Goal: Task Accomplishment & Management: Use online tool/utility

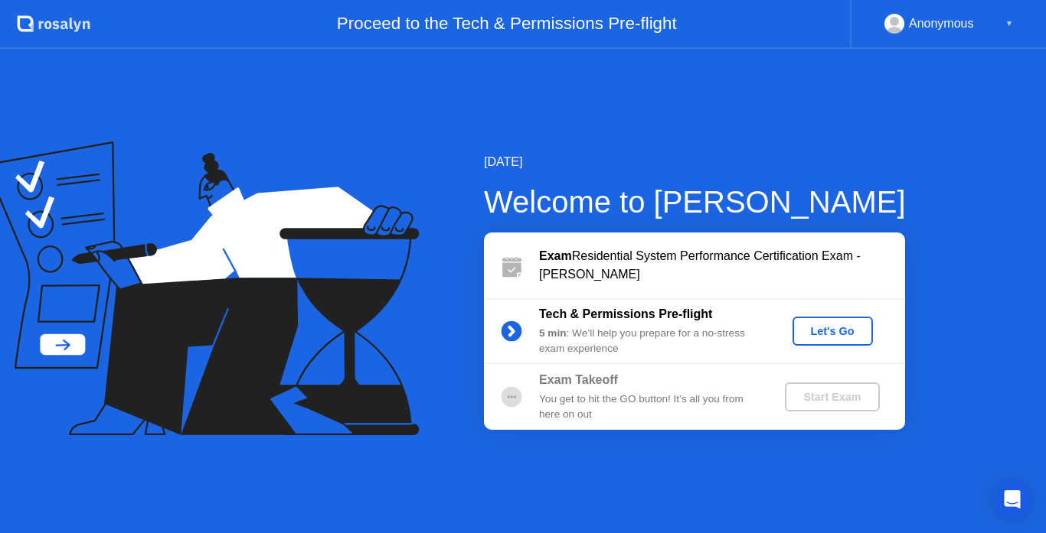
click at [852, 326] on div "Let's Go" at bounding box center [832, 331] width 68 height 12
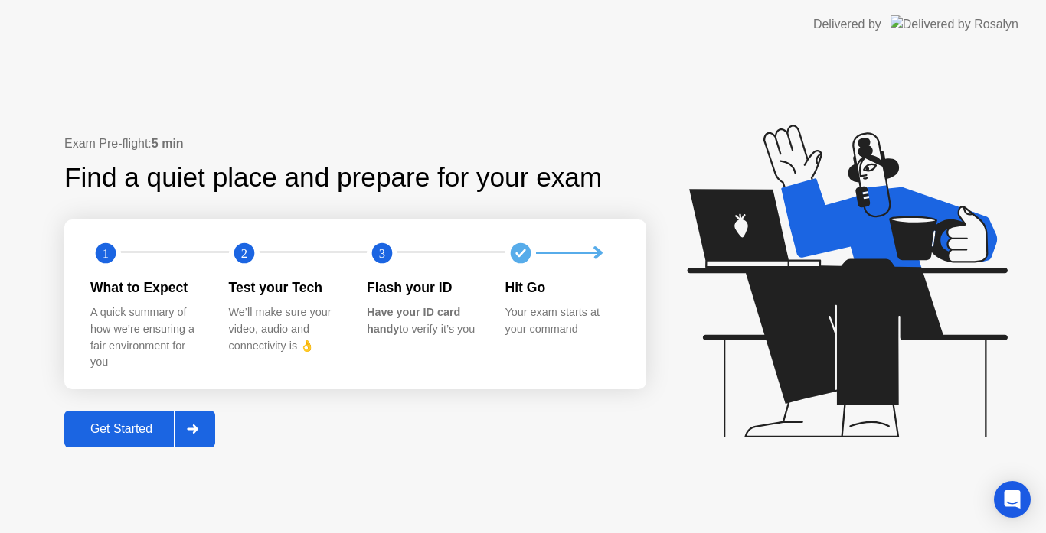
click at [127, 436] on div "Get Started" at bounding box center [121, 429] width 105 height 14
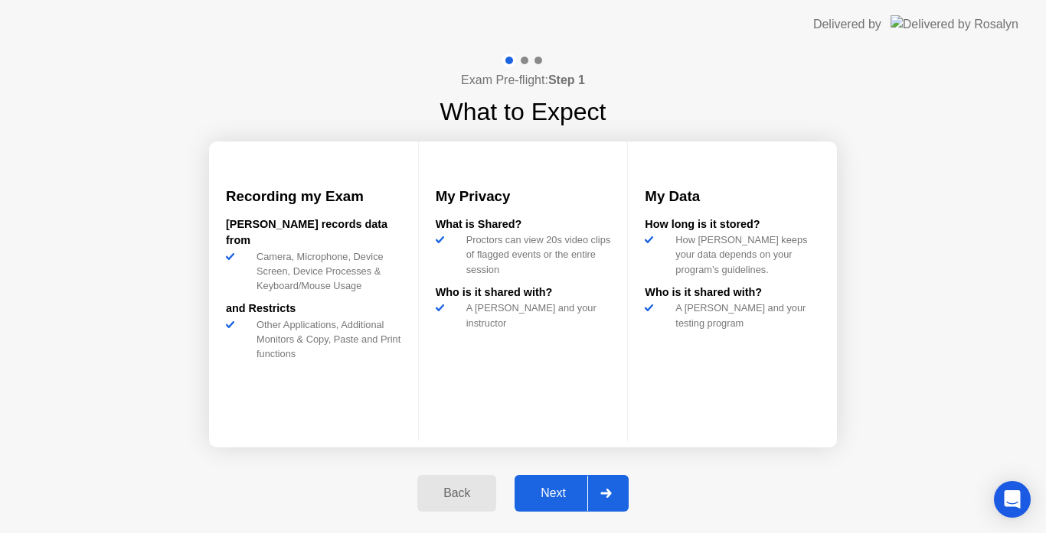
click at [569, 493] on div "Next" at bounding box center [553, 494] width 68 height 14
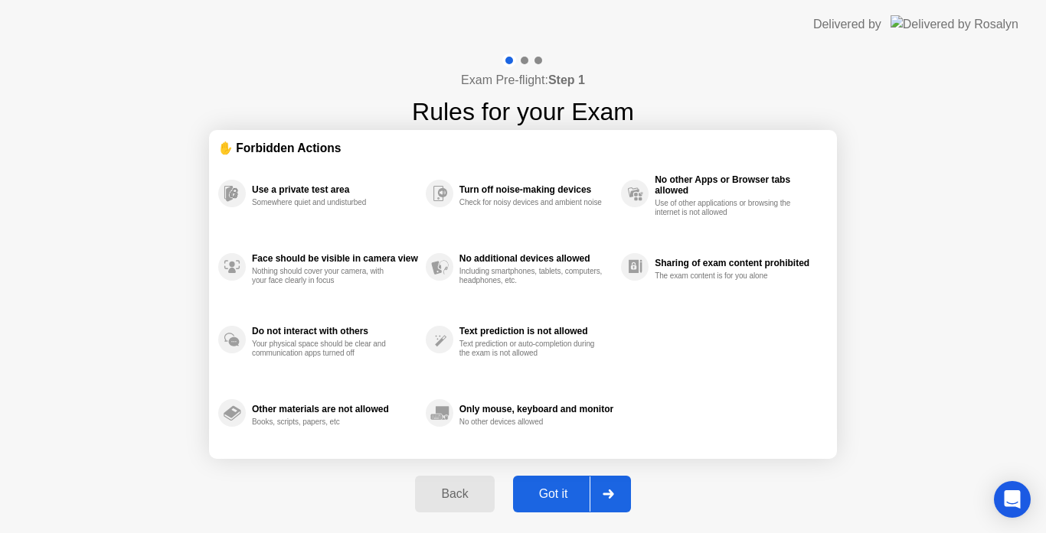
click at [493, 475] on div "Back Got it" at bounding box center [522, 494] width 233 height 70
click at [549, 488] on div "Got it" at bounding box center [553, 495] width 72 height 14
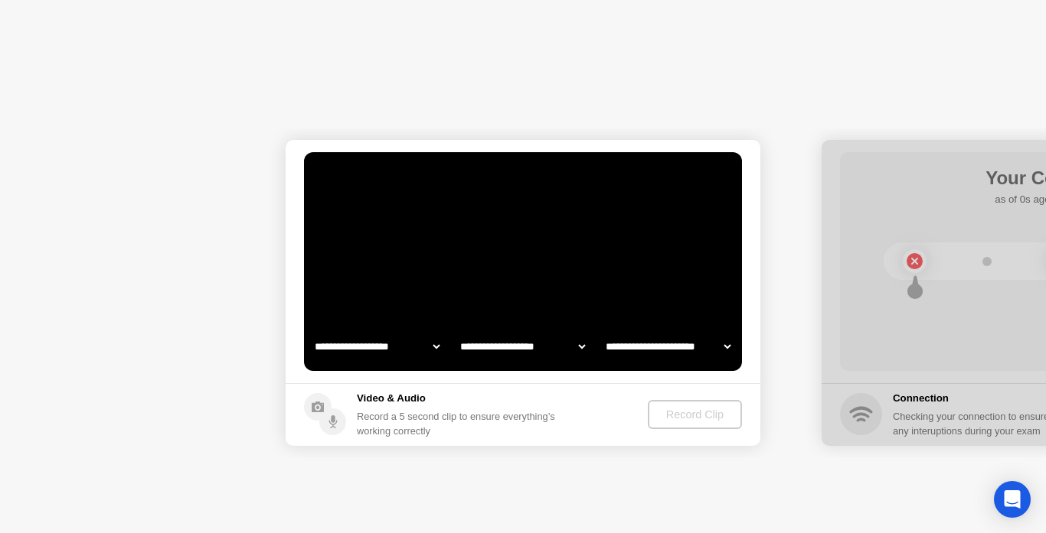
select select "**********"
select select "*******"
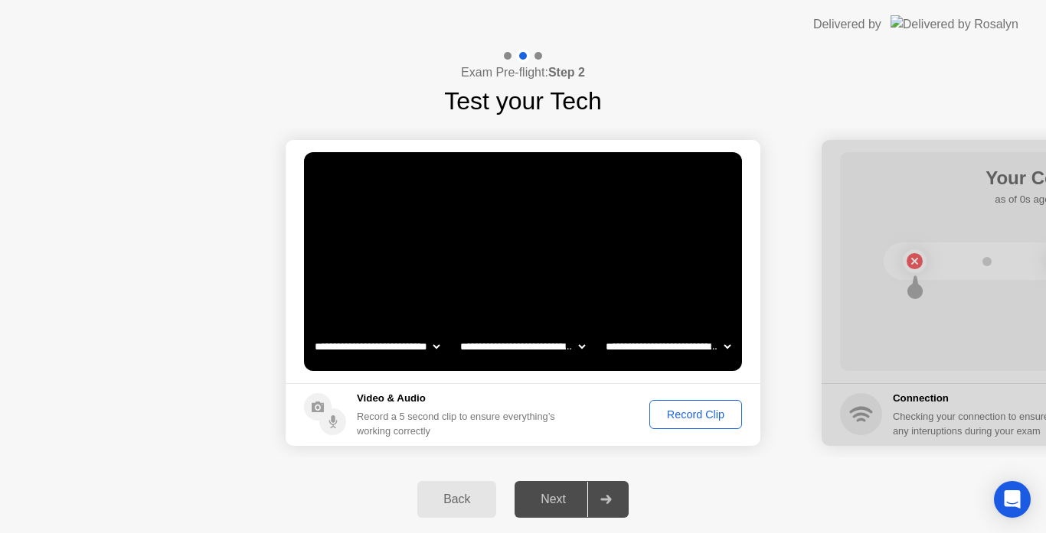
click at [548, 501] on div "Next" at bounding box center [553, 500] width 68 height 14
click at [944, 367] on div at bounding box center [1058, 293] width 475 height 306
drag, startPoint x: 928, startPoint y: 266, endPoint x: 687, endPoint y: 266, distance: 241.1
click at [666, 411] on div "Record Clip" at bounding box center [695, 415] width 82 height 12
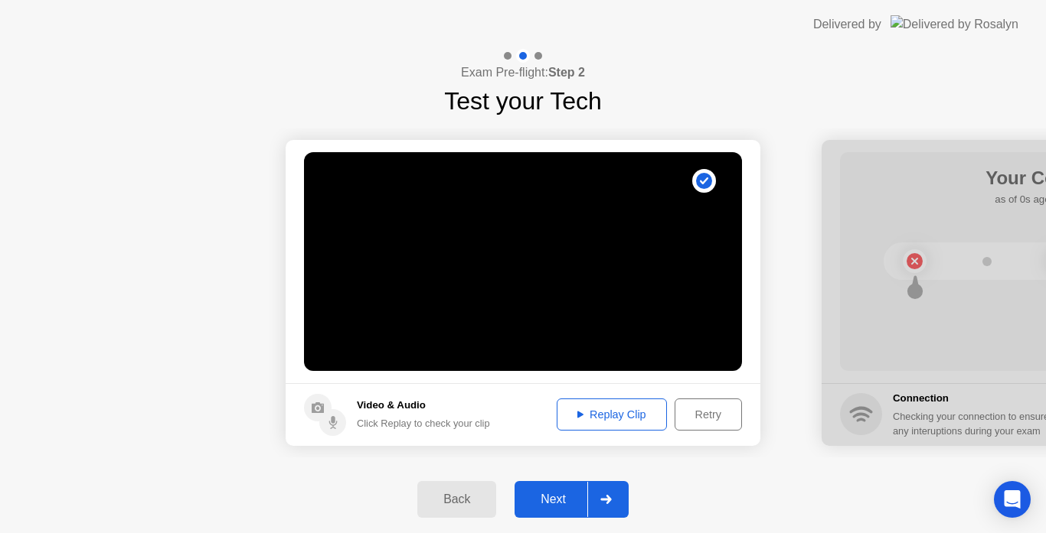
click at [540, 488] on button "Next" at bounding box center [571, 499] width 114 height 37
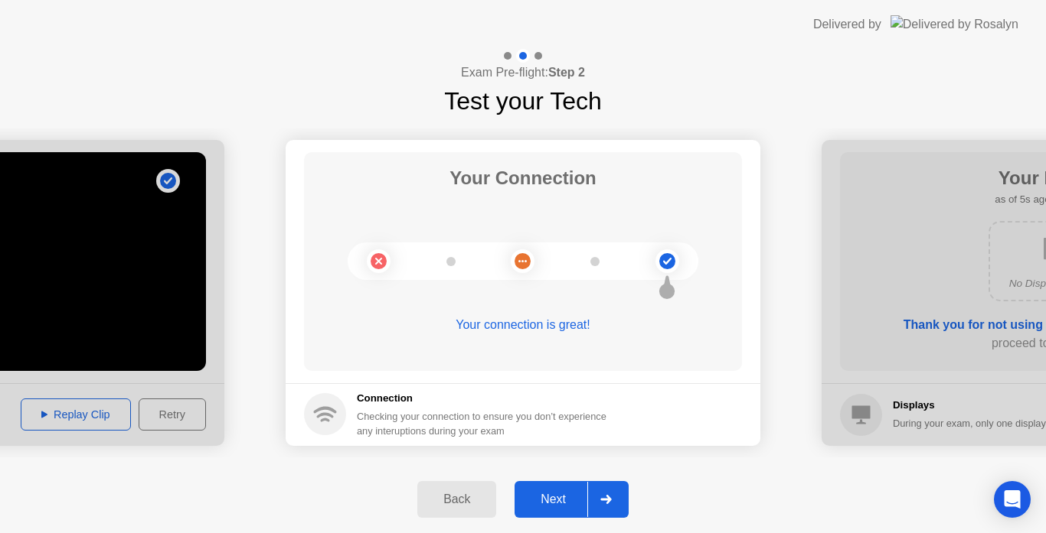
click at [545, 514] on button "Next" at bounding box center [571, 499] width 114 height 37
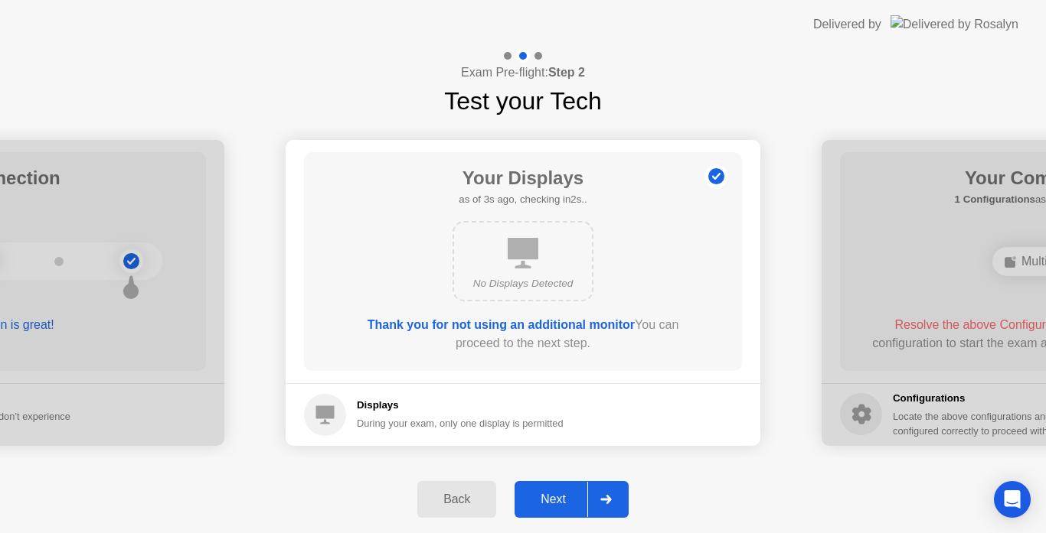
click at [556, 501] on div "Next" at bounding box center [553, 500] width 68 height 14
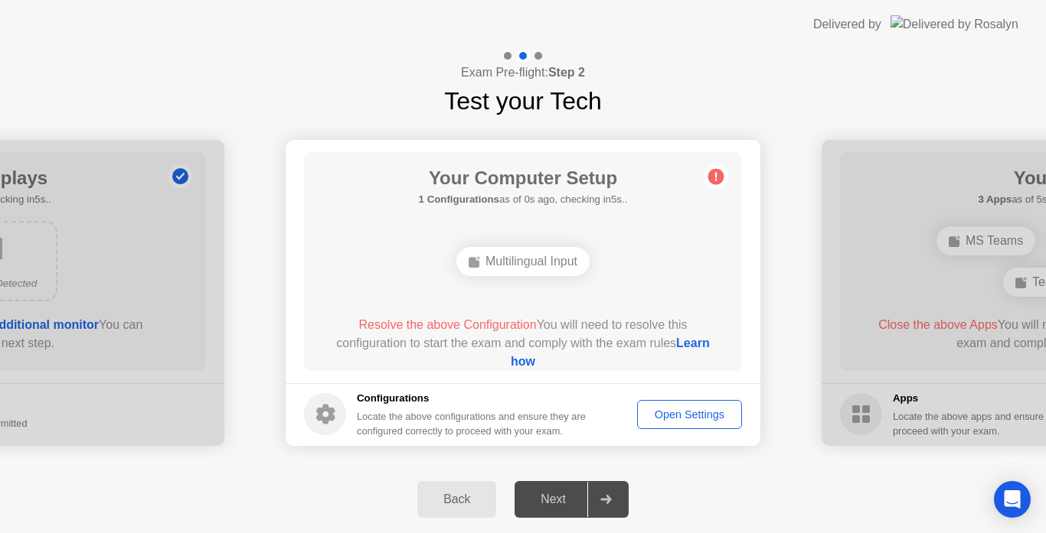
click at [685, 416] on div "Open Settings" at bounding box center [689, 415] width 94 height 12
click at [521, 359] on link "Learn how" at bounding box center [612, 352] width 202 height 31
click at [699, 421] on div "Open Settings" at bounding box center [689, 415] width 94 height 12
click at [668, 409] on div "Open Settings" at bounding box center [689, 415] width 94 height 12
click at [716, 176] on icon at bounding box center [716, 176] width 2 height 8
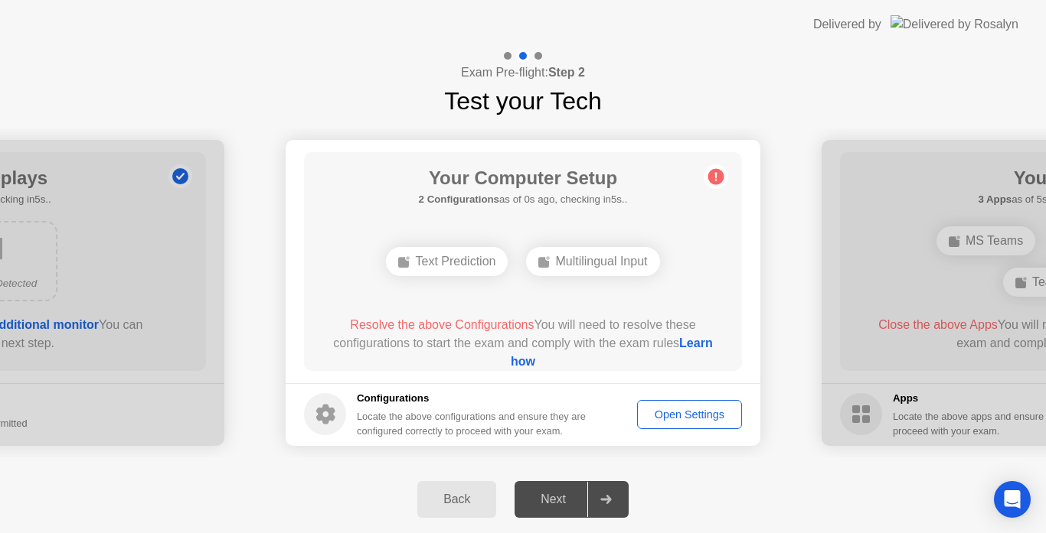
click at [695, 404] on button "Open Settings" at bounding box center [689, 414] width 105 height 29
click at [728, 168] on div "Your Computer Setup 2 Configurations as of 1s ago, checking in4s.. Text Predict…" at bounding box center [523, 261] width 438 height 219
click at [678, 416] on div "Open Settings" at bounding box center [689, 415] width 94 height 12
click at [719, 181] on circle at bounding box center [716, 176] width 16 height 16
click at [664, 414] on div "Open Settings" at bounding box center [689, 415] width 94 height 12
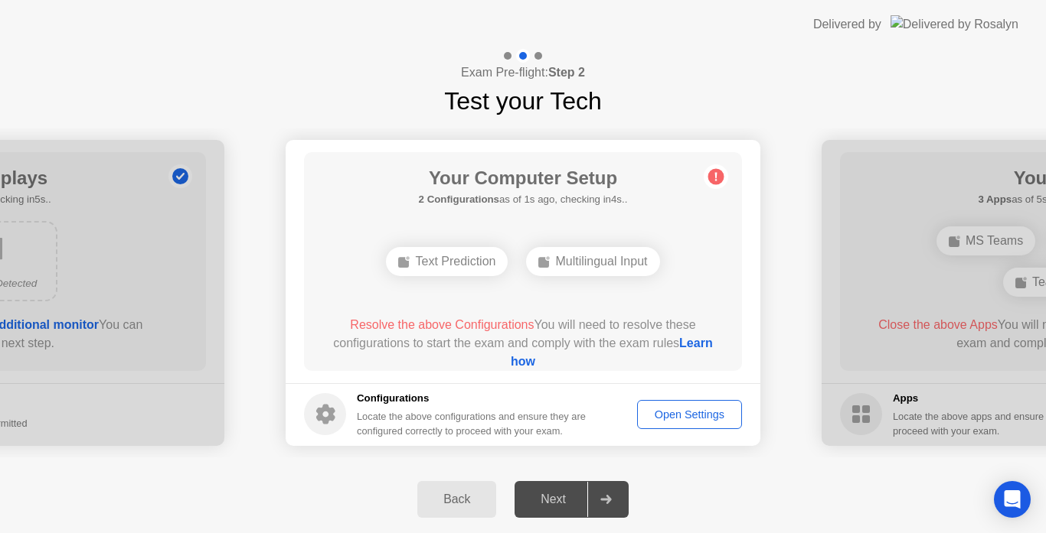
click at [523, 354] on link "Learn how" at bounding box center [612, 352] width 202 height 31
click at [740, 461] on div "**********" at bounding box center [523, 292] width 1046 height 347
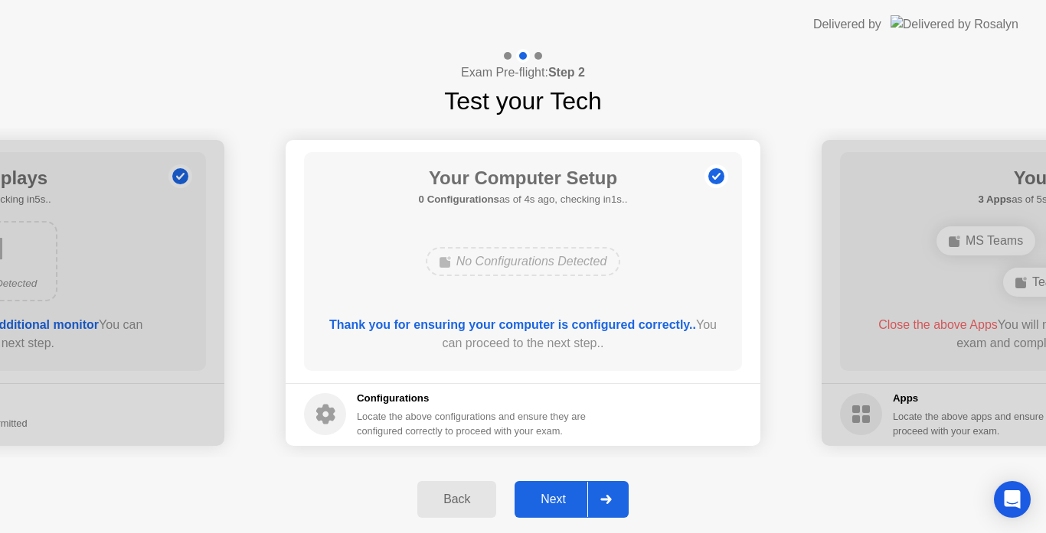
click at [544, 494] on div "Next" at bounding box center [553, 500] width 68 height 14
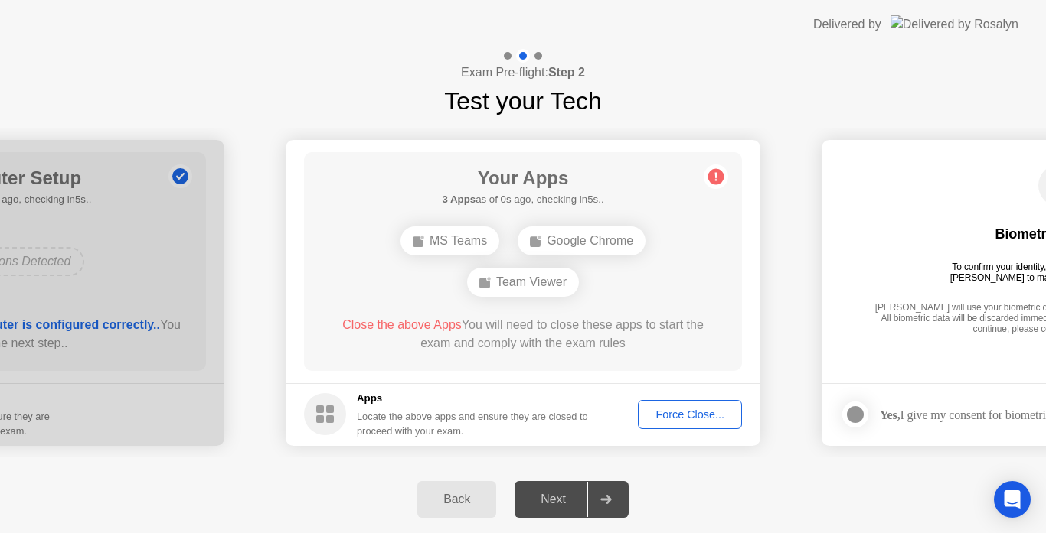
click at [501, 210] on div "Your Apps 3 Apps as of 0s ago, checking in5s.. MS Teams Google Chrome Team View…" at bounding box center [523, 261] width 438 height 219
click at [710, 179] on circle at bounding box center [716, 176] width 16 height 16
click at [667, 414] on div "Force Close..." at bounding box center [689, 415] width 93 height 12
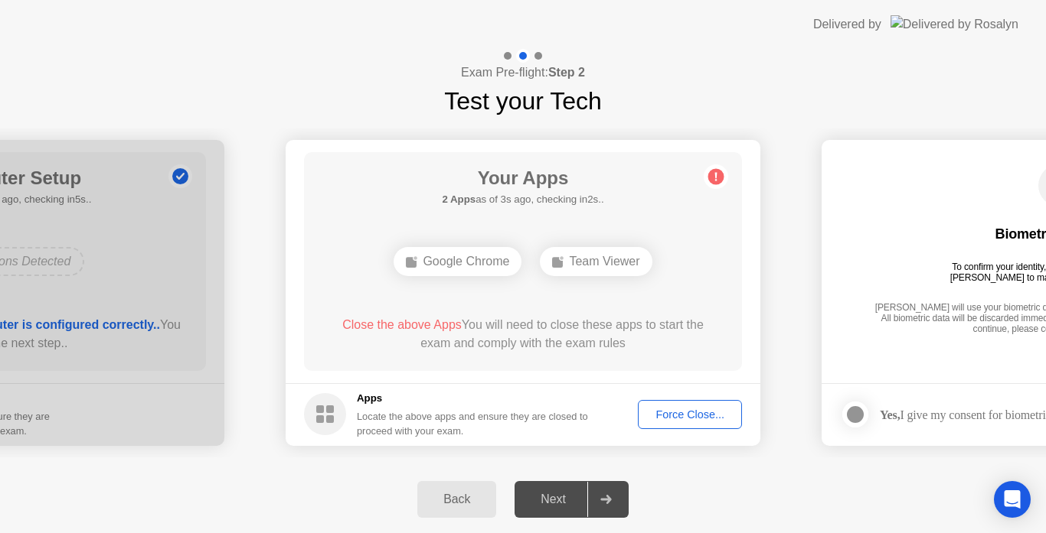
click at [468, 259] on div "Google Chrome" at bounding box center [457, 261] width 128 height 29
click at [665, 409] on div "Force Close..." at bounding box center [689, 415] width 93 height 12
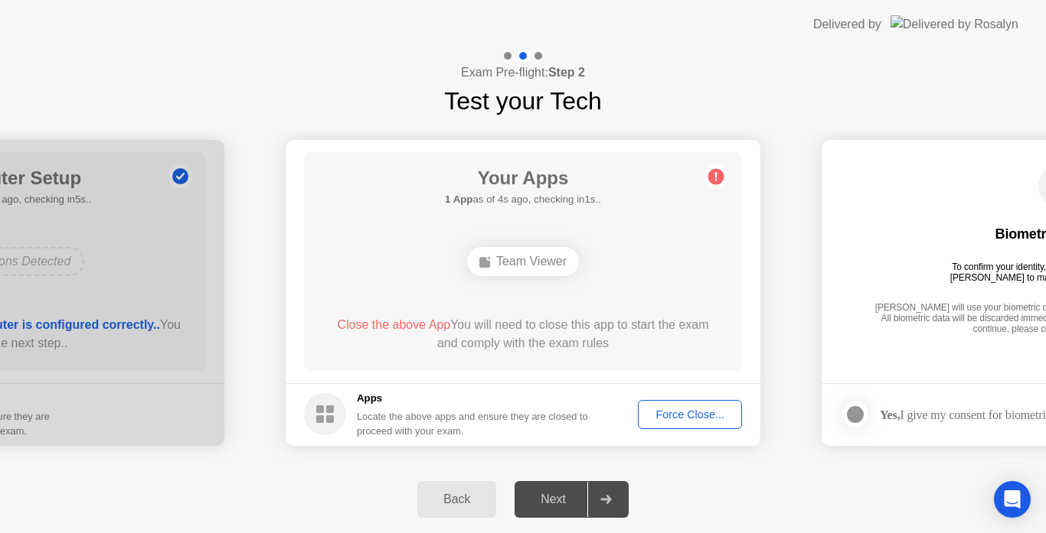
click at [396, 326] on span "Close the above App" at bounding box center [393, 324] width 113 height 13
click at [520, 266] on div "Team Viewer" at bounding box center [523, 261] width 112 height 29
click at [651, 430] on footer "Apps Locate the above apps and ensure they are closed to proceed with your exam…" at bounding box center [522, 414] width 475 height 63
click at [657, 423] on button "Force Close..." at bounding box center [690, 414] width 104 height 29
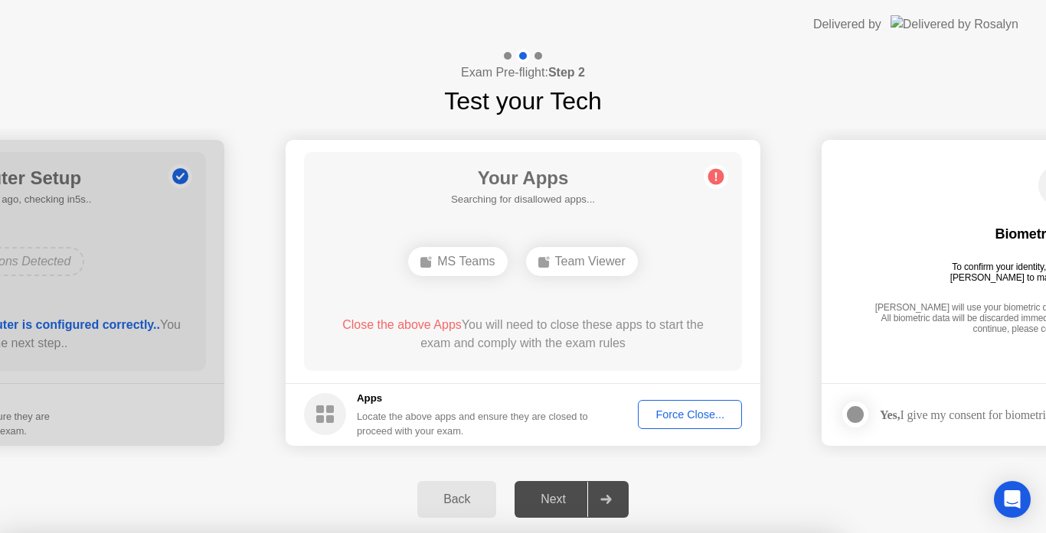
click at [334, 533] on div at bounding box center [523, 533] width 1046 height 0
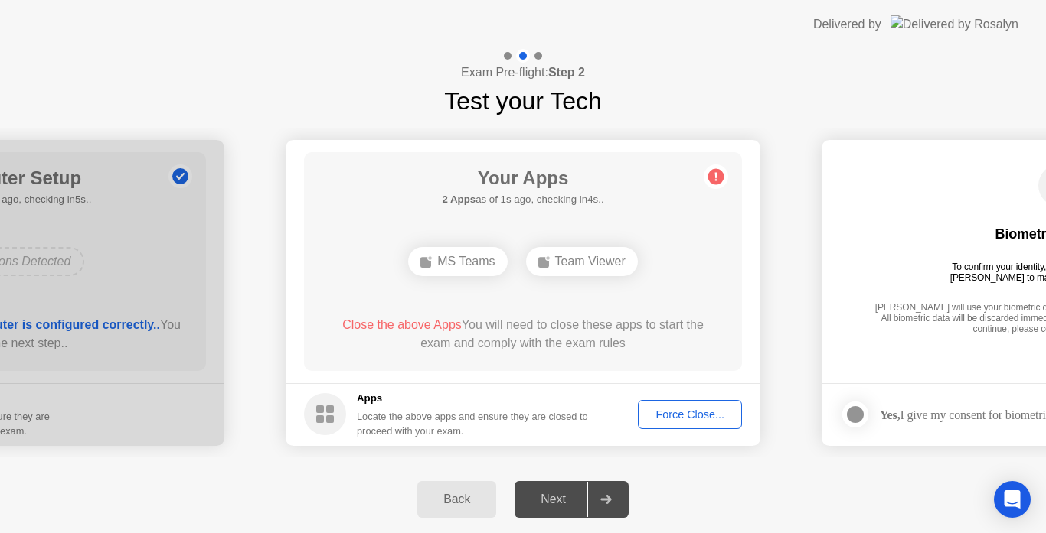
click at [333, 424] on circle at bounding box center [325, 414] width 42 height 42
click at [672, 416] on div "Force Close..." at bounding box center [689, 415] width 93 height 12
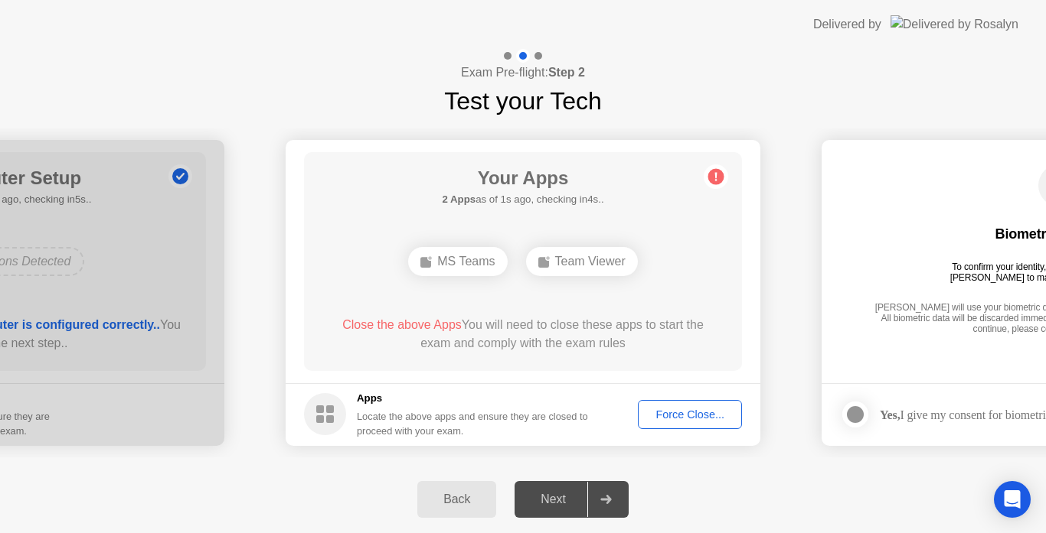
click at [409, 429] on div "Locate the above apps and ensure they are closed to proceed with your exam." at bounding box center [473, 423] width 232 height 29
click at [613, 261] on div "Team Viewer" at bounding box center [582, 261] width 112 height 29
click at [664, 427] on button "Force Close..." at bounding box center [690, 414] width 104 height 29
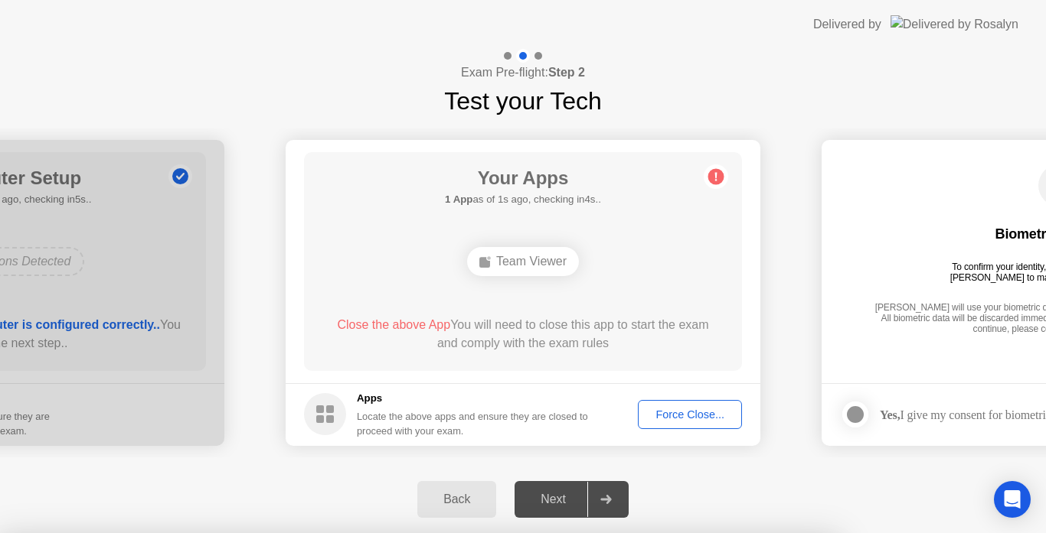
click at [668, 533] on div at bounding box center [523, 533] width 1046 height 0
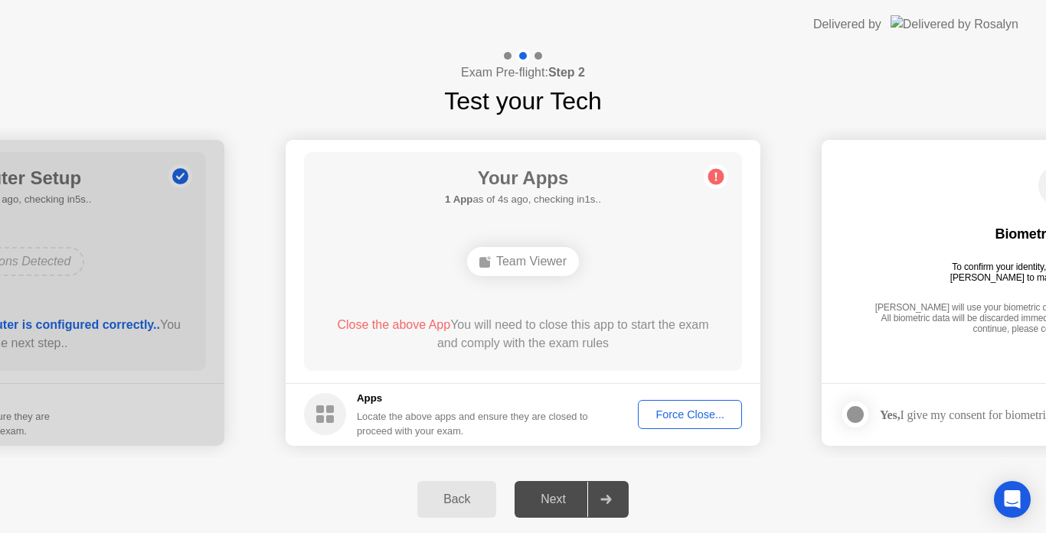
click at [680, 80] on div "Exam Pre-flight: Step 2 Test your Tech" at bounding box center [523, 84] width 1046 height 70
click at [686, 413] on div "Force Close..." at bounding box center [689, 415] width 93 height 12
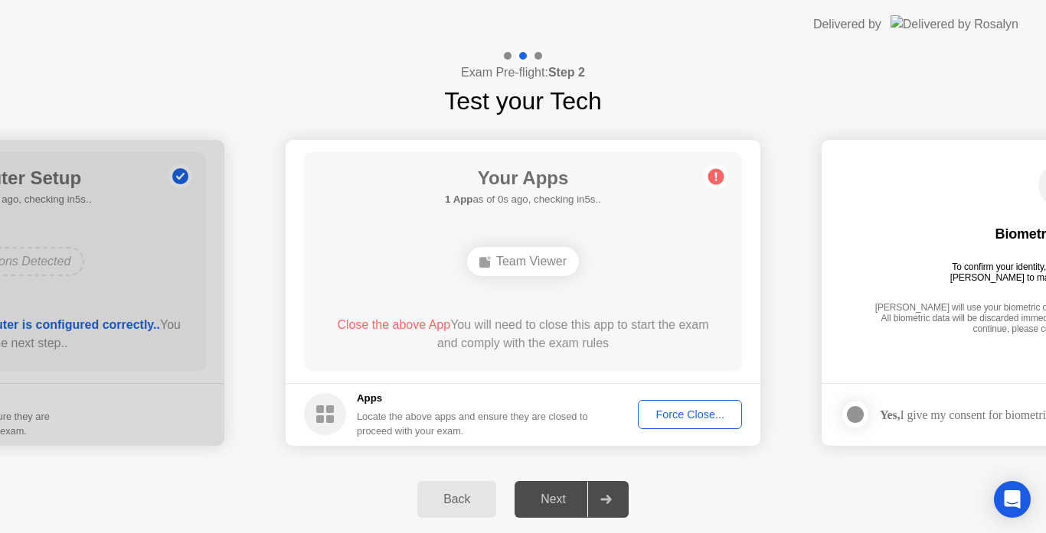
click at [717, 177] on circle at bounding box center [716, 176] width 16 height 16
click at [703, 421] on div "Force Close..." at bounding box center [689, 415] width 93 height 12
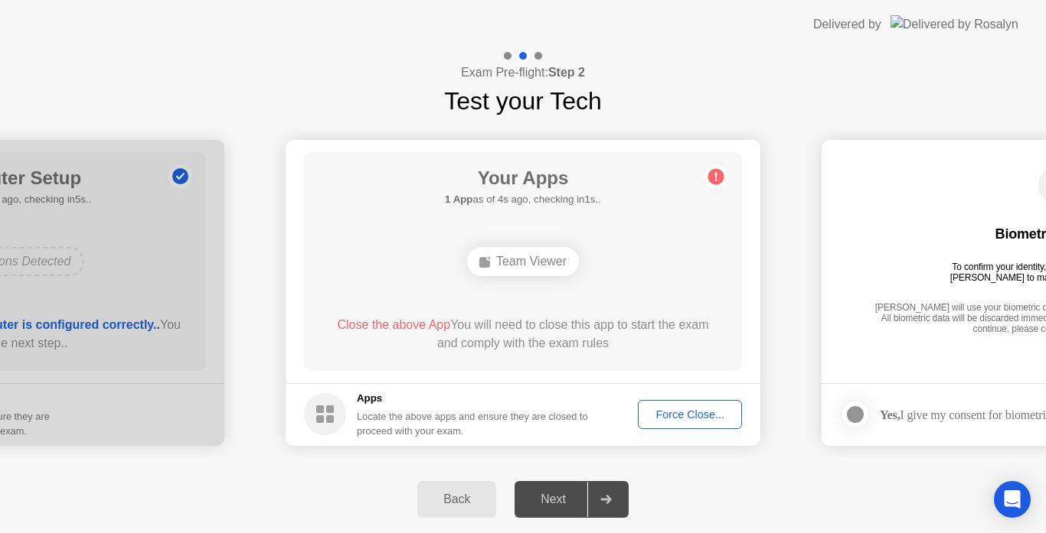
click at [490, 265] on div "Team Viewer" at bounding box center [523, 261] width 112 height 29
click at [658, 428] on button "Force Close..." at bounding box center [690, 414] width 104 height 29
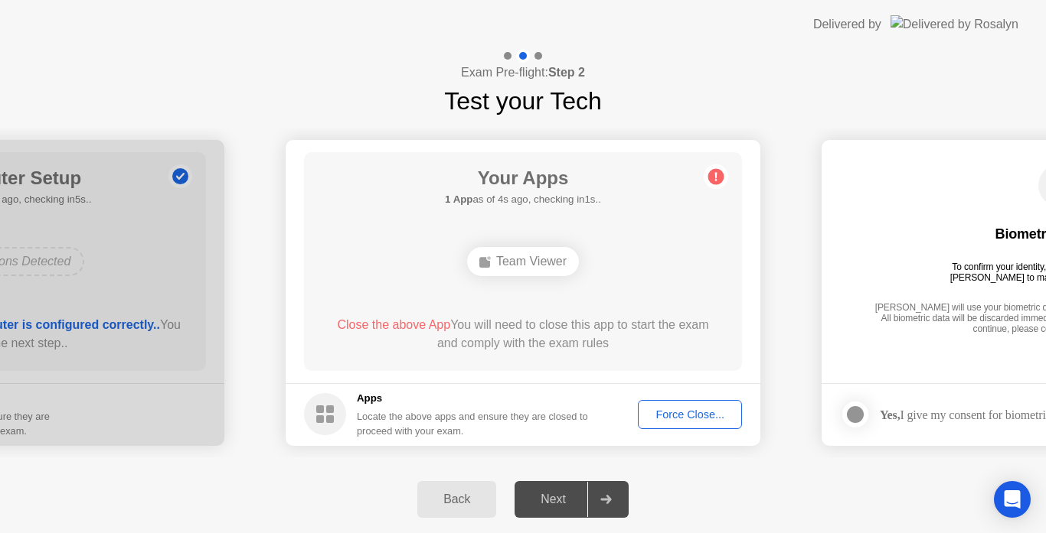
click at [686, 426] on button "Force Close..." at bounding box center [690, 414] width 104 height 29
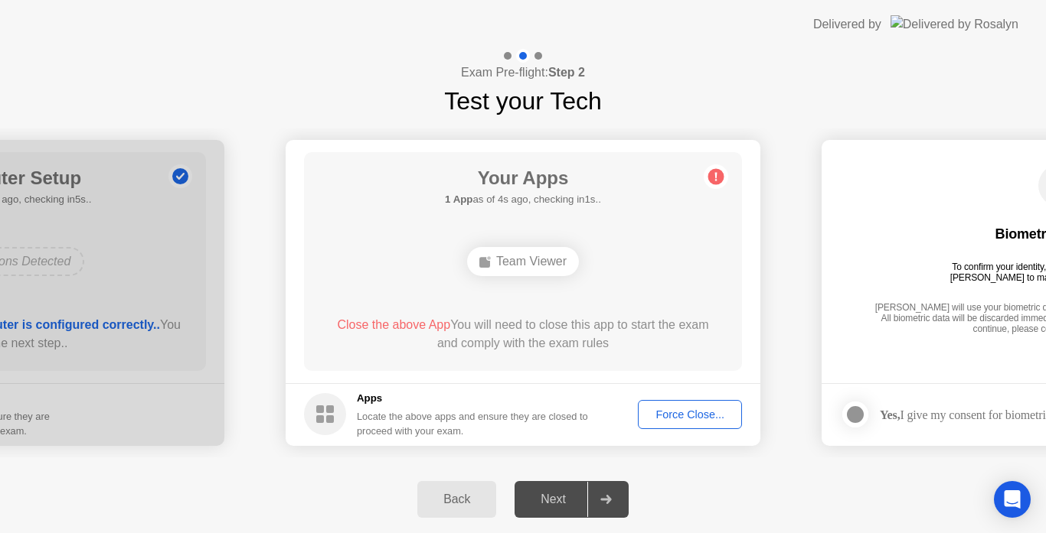
click at [668, 419] on div "Force Close..." at bounding box center [689, 415] width 93 height 12
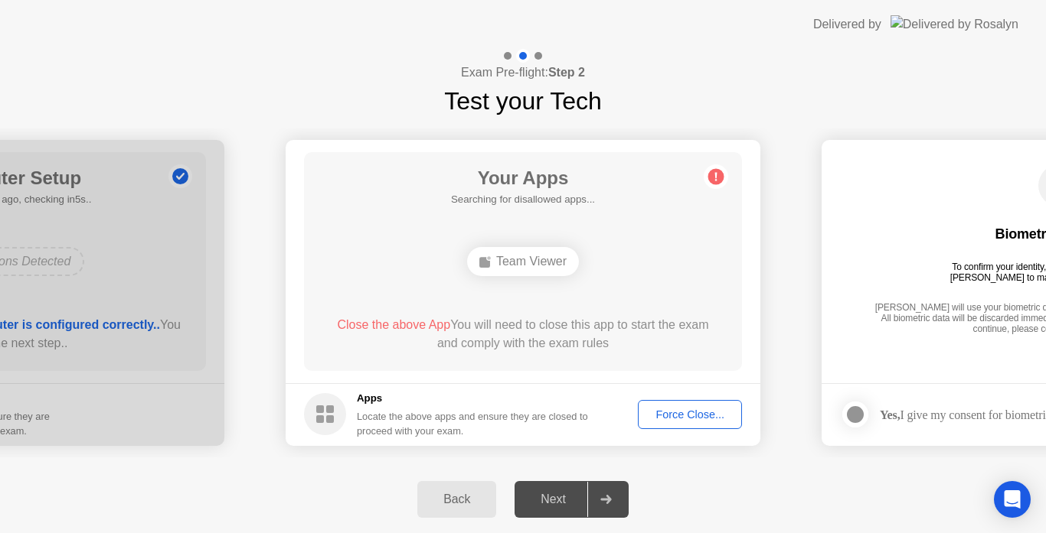
click at [511, 262] on div "Team Viewer" at bounding box center [523, 261] width 112 height 29
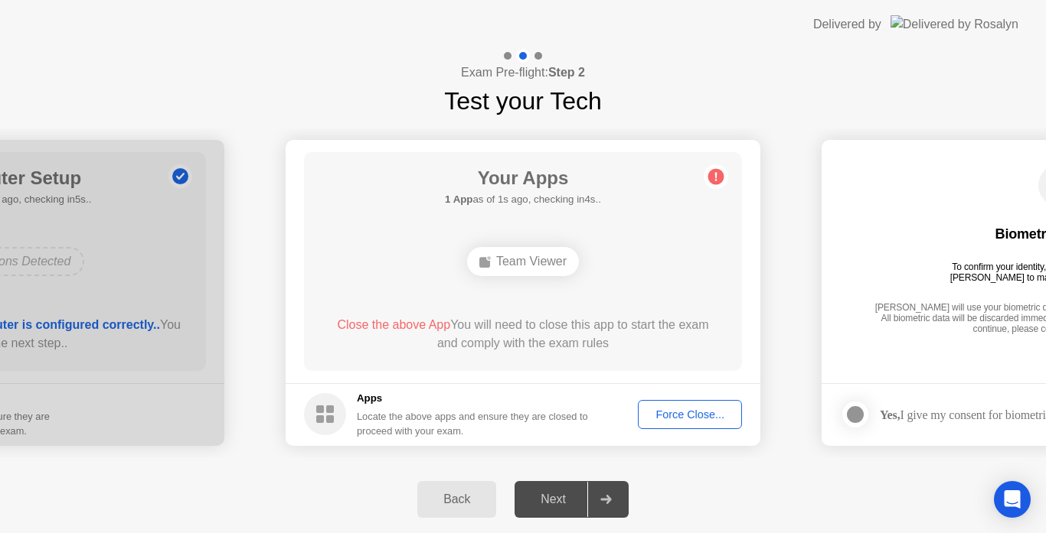
click at [679, 412] on div "Force Close..." at bounding box center [689, 415] width 93 height 12
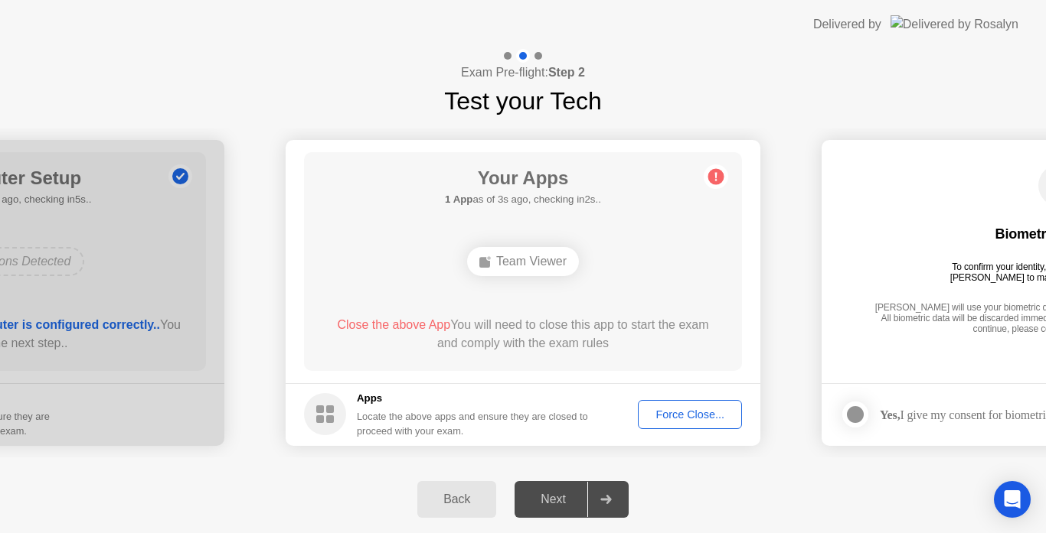
click at [566, 499] on div "Next" at bounding box center [553, 500] width 68 height 14
drag, startPoint x: 0, startPoint y: 14, endPoint x: 312, endPoint y: 57, distance: 314.4
click at [312, 57] on div "Exam Pre-flight: Step 2 Test your Tech" at bounding box center [523, 84] width 1046 height 70
click at [539, 57] on div at bounding box center [538, 56] width 8 height 8
